Goal: Information Seeking & Learning: Learn about a topic

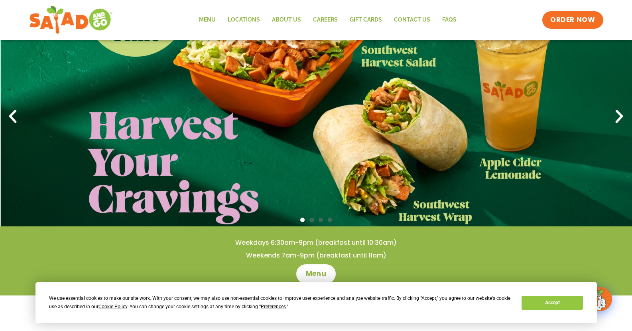
scroll to position [40, 0]
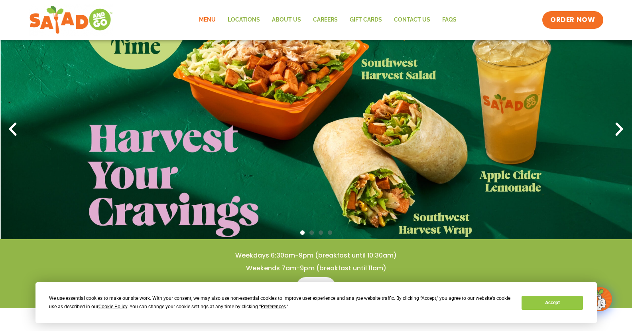
click at [212, 15] on link "Menu" at bounding box center [207, 20] width 29 height 18
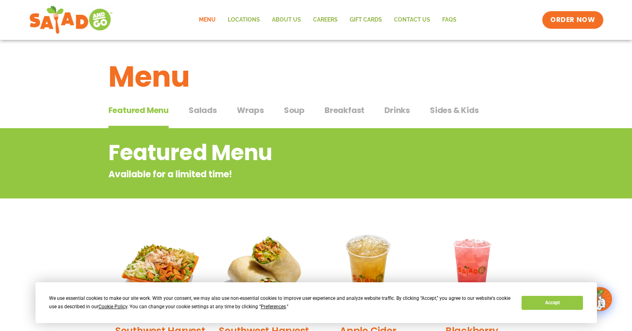
click at [260, 108] on span "Wraps" at bounding box center [250, 110] width 27 height 12
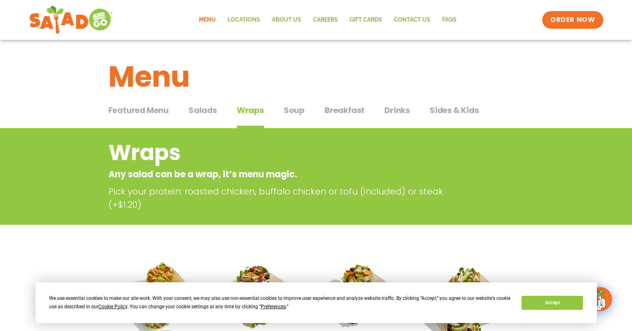
click at [191, 107] on span "Salads" at bounding box center [203, 110] width 28 height 12
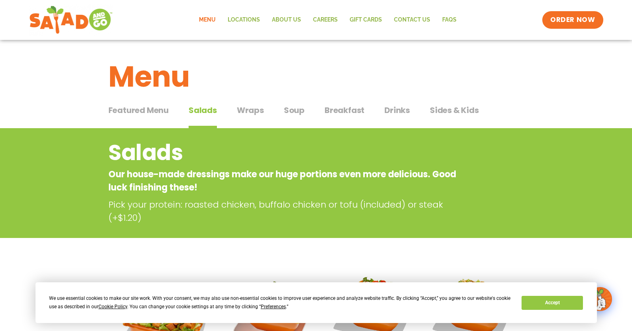
click at [410, 114] on div "Featured Menu Featured Menu Salads Salads Wraps Wraps Soup Soup Breakfast Break…" at bounding box center [316, 114] width 416 height 27
click at [403, 114] on span "Drinks" at bounding box center [397, 110] width 26 height 12
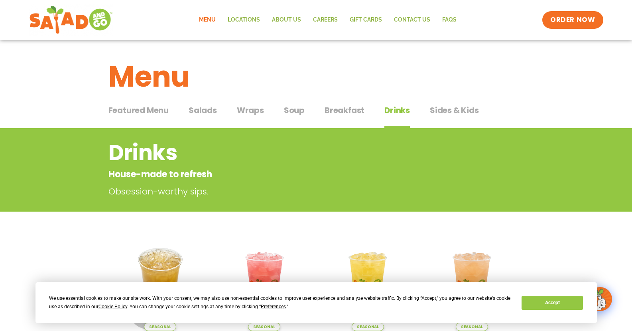
click at [151, 108] on span "Featured Menu" at bounding box center [138, 110] width 60 height 12
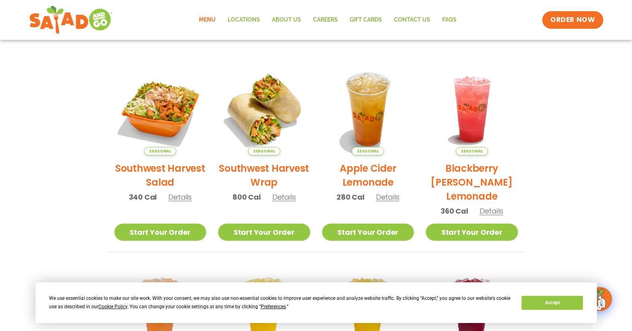
scroll to position [160, 0]
